Goal: Task Accomplishment & Management: Manage account settings

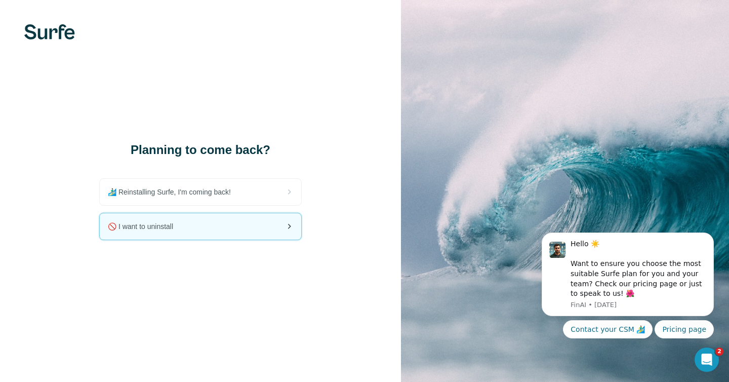
click at [224, 236] on div "🚫 I want to uninstall" at bounding box center [201, 226] width 202 height 26
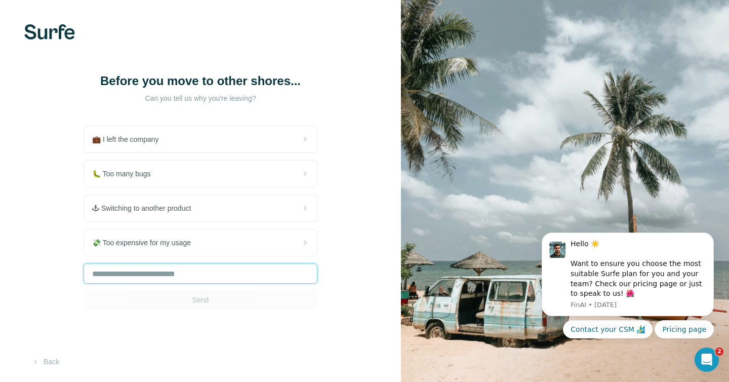
click at [186, 272] on input "text" at bounding box center [201, 273] width 234 height 20
type input "**********"
click at [212, 304] on button "Send" at bounding box center [201, 300] width 234 height 20
